Goal: Information Seeking & Learning: Understand process/instructions

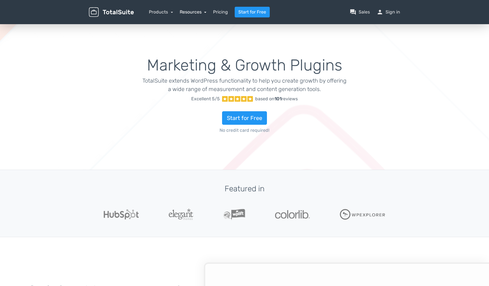
click at [203, 12] on link "Resources" at bounding box center [193, 11] width 27 height 5
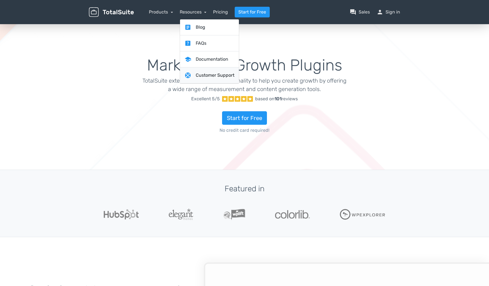
click at [203, 71] on link "support Customer Support" at bounding box center [209, 75] width 59 height 16
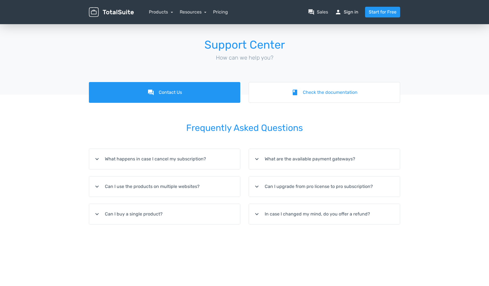
click at [346, 11] on link "person Sign in" at bounding box center [347, 12] width 24 height 7
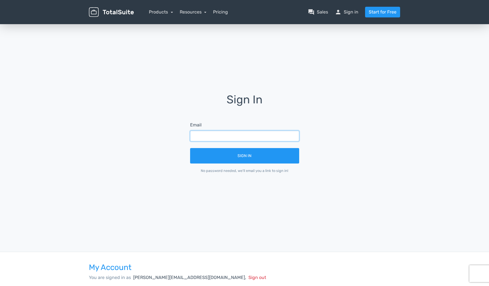
drag, startPoint x: 215, startPoint y: 138, endPoint x: 219, endPoint y: 141, distance: 5.0
click at [215, 138] on input "text" at bounding box center [244, 135] width 109 height 11
type input "duncan@nextwave.co.nz"
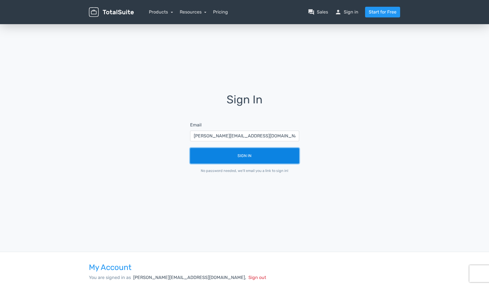
click at [242, 155] on button "Sign In" at bounding box center [244, 155] width 109 height 15
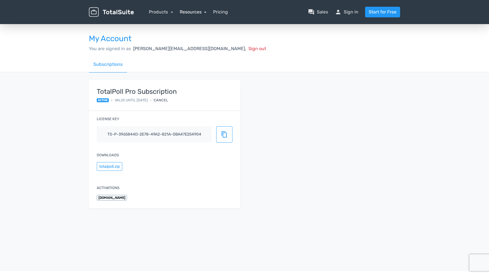
click at [196, 15] on link "Resources" at bounding box center [193, 11] width 27 height 5
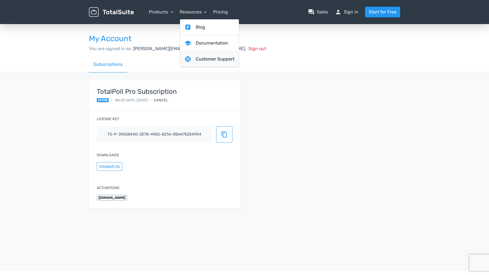
click at [211, 59] on link "support Customer Support" at bounding box center [209, 59] width 59 height 16
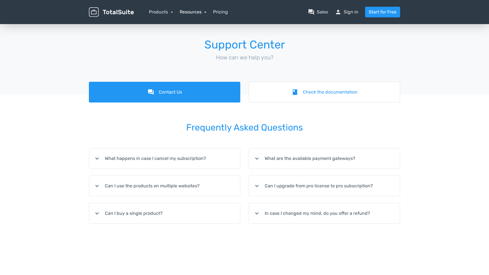
click at [192, 14] on link "Resources" at bounding box center [193, 11] width 27 height 5
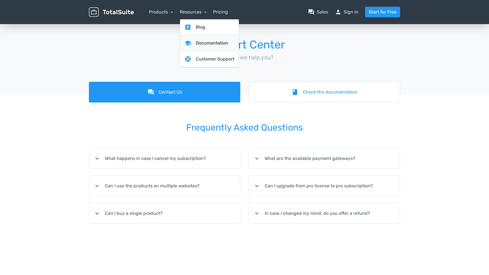
click at [205, 46] on link "school Documentation" at bounding box center [209, 43] width 59 height 16
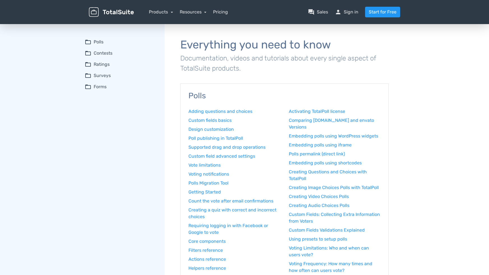
click at [101, 87] on summary "folder_open Forms" at bounding box center [121, 87] width 72 height 7
click at [107, 120] on link "Entries structure & management" at bounding box center [124, 122] width 65 height 6
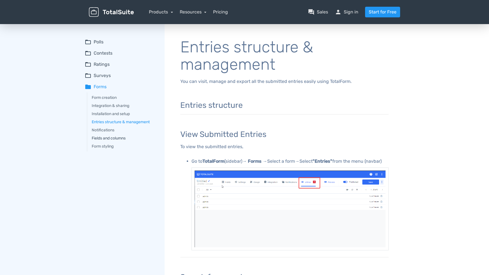
click at [113, 139] on link "Fields and columns" at bounding box center [124, 138] width 65 height 6
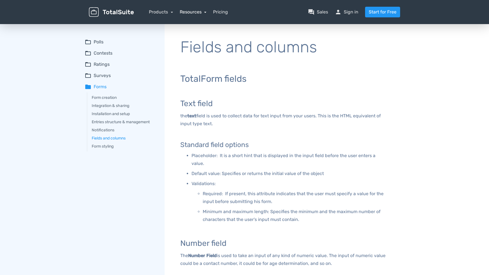
click at [196, 13] on link "Resources" at bounding box center [193, 11] width 27 height 5
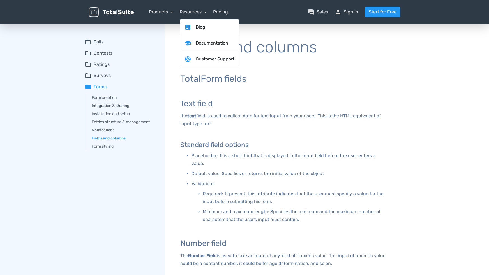
click at [102, 105] on link "Integration & sharing" at bounding box center [124, 106] width 65 height 6
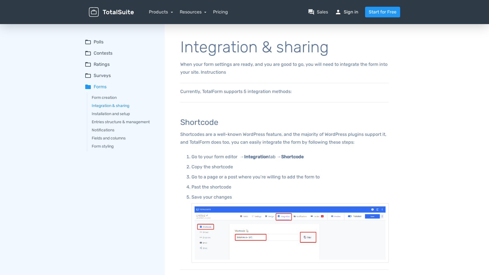
click at [349, 11] on link "person Sign in" at bounding box center [347, 12] width 24 height 7
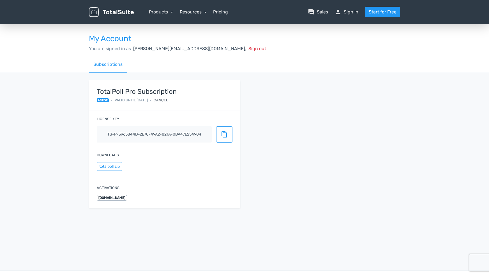
click at [200, 14] on link "Resources" at bounding box center [193, 11] width 27 height 5
click at [202, 27] on link "article Blog" at bounding box center [209, 27] width 59 height 16
